Goal: Navigation & Orientation: Find specific page/section

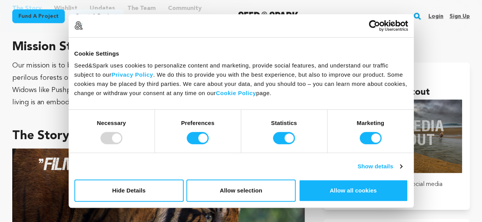
scroll to position [460, 0]
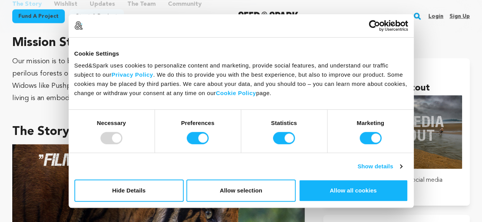
click at [115, 144] on div at bounding box center [111, 138] width 22 height 12
click at [377, 171] on link "Show details" at bounding box center [379, 166] width 44 height 9
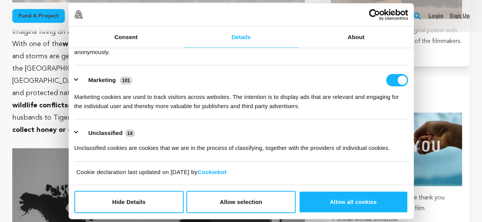
scroll to position [766, 0]
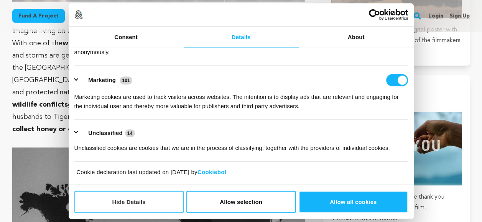
click at [148, 199] on button "Hide Details" at bounding box center [128, 201] width 109 height 22
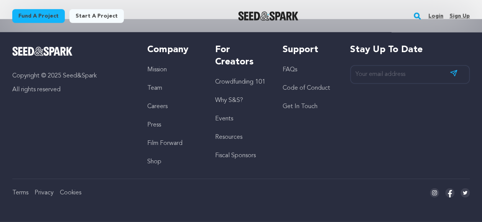
scroll to position [4955, 0]
click at [428, 22] on link "Login" at bounding box center [435, 16] width 15 height 12
click at [65, 23] on link "Fund a project" at bounding box center [38, 16] width 52 height 14
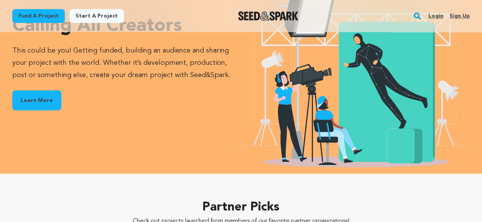
scroll to position [958, 0]
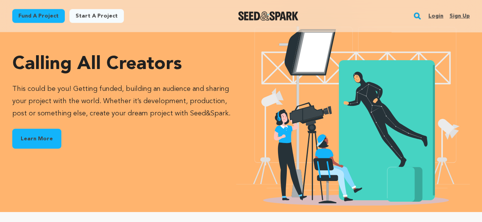
click at [289, 21] on img "Seed&Spark Homepage" at bounding box center [268, 15] width 60 height 9
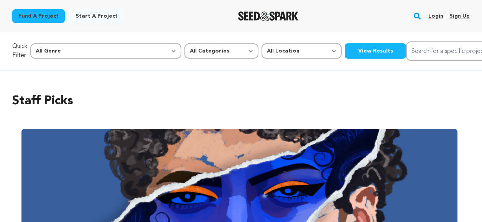
scroll to position [958, 0]
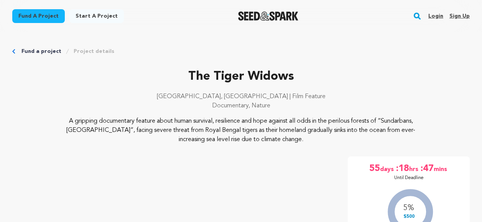
scroll to position [4879, 0]
